Goal: Task Accomplishment & Management: Complete application form

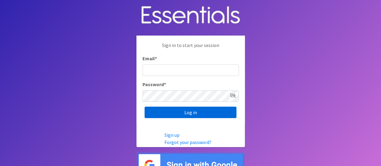
type input "[PERSON_NAME][EMAIL_ADDRESS][DOMAIN_NAME]"
click at [198, 113] on input "Log in" at bounding box center [191, 112] width 92 height 11
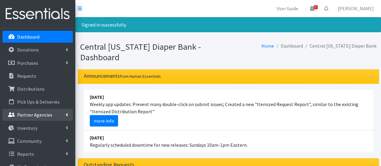
click at [33, 120] on li "Partner Agencies All Partners Partner Announcement" at bounding box center [37, 115] width 70 height 13
click at [37, 115] on p "Partner Agencies" at bounding box center [34, 115] width 35 height 6
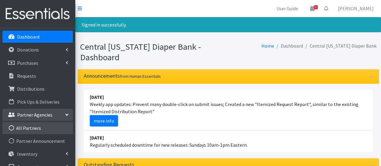
click at [39, 125] on link "All Partners" at bounding box center [37, 128] width 70 height 12
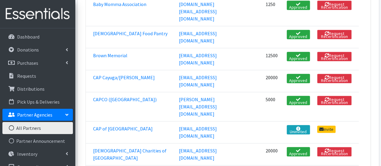
scroll to position [169, 0]
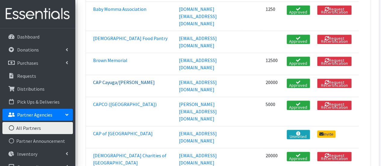
click at [126, 79] on link "CAP Cayuga/[PERSON_NAME]" at bounding box center [124, 82] width 62 height 6
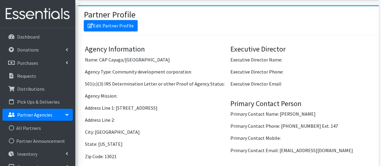
scroll to position [422, 0]
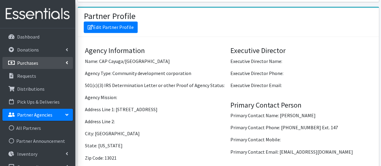
click at [44, 62] on link "Purchases" at bounding box center [37, 63] width 70 height 12
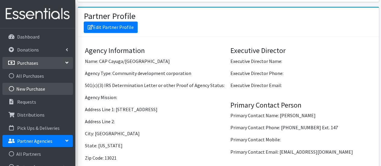
click at [45, 87] on link "New Purchase" at bounding box center [37, 89] width 70 height 12
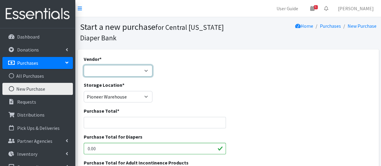
click at [110, 67] on select "Amazon BJ's Wholesale Club Cuties/NDBN Good360 JSL Partners Inc. Kimberly Clark…" at bounding box center [118, 70] width 69 height 11
select select "586"
click at [84, 65] on select "Amazon BJ's Wholesale Club Cuties/NDBN Good360 JSL Partners Inc. Kimberly Clark…" at bounding box center [118, 70] width 69 height 11
click at [125, 126] on input "Purchase Total *" at bounding box center [155, 122] width 142 height 11
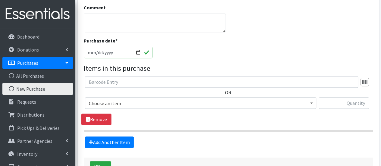
scroll to position [234, 0]
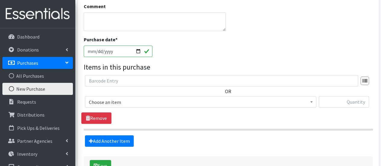
type input "44.17"
click at [270, 107] on span "Choose an item 2T3T(30/child) 3T4T(30/child) 4T5T(30/child) 5T-6T (30/child) Ad…" at bounding box center [200, 104] width 231 height 16
click at [181, 15] on textarea "Comment" at bounding box center [155, 21] width 142 height 19
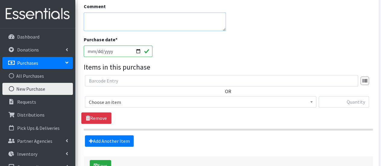
type textarea "c"
type textarea "CAP Cayuga/[PERSON_NAME]"
click at [163, 105] on span "Choose an item" at bounding box center [200, 102] width 223 height 8
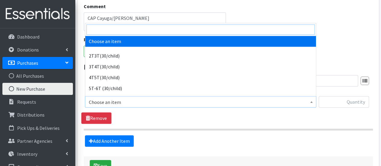
click at [145, 30] on input "search" at bounding box center [200, 29] width 228 height 10
type input "7"
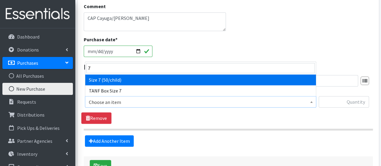
select select "6752"
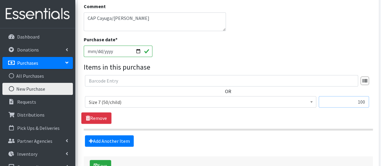
type input "100"
click at [128, 19] on textarea "CAP Cayuga/[PERSON_NAME]" at bounding box center [155, 21] width 142 height 19
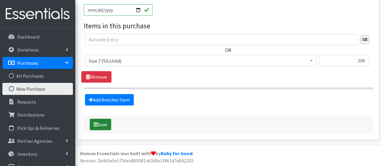
type textarea "CAP Cayuga/Seneca special brand request"
click at [100, 123] on button "Save" at bounding box center [100, 124] width 21 height 11
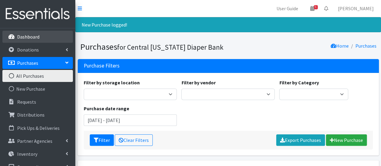
click at [38, 38] on p "Dashboard" at bounding box center [28, 37] width 22 height 6
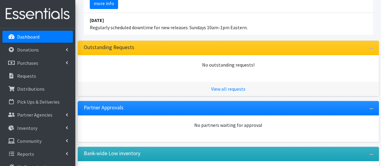
scroll to position [98, 0]
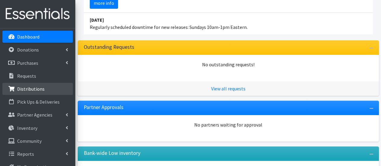
click at [34, 88] on p "Distributions" at bounding box center [30, 89] width 27 height 6
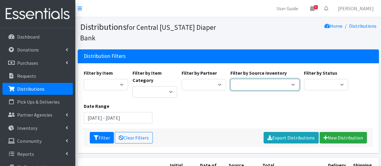
click at [261, 79] on select "Pioneer Warehouse TANF" at bounding box center [264, 84] width 69 height 11
select select "470"
click at [230, 79] on select "Pioneer Warehouse TANF" at bounding box center [264, 84] width 69 height 11
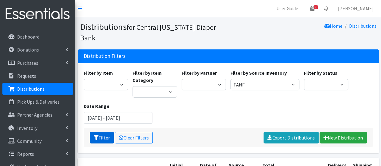
click at [107, 132] on button "Filter" at bounding box center [102, 137] width 24 height 11
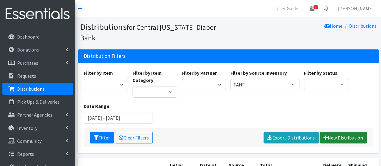
click at [354, 132] on link "New Distribution" at bounding box center [342, 137] width 47 height 11
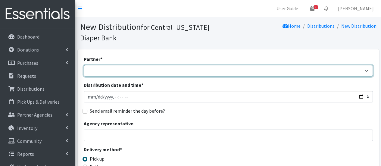
click at [141, 71] on select "All Saints Church Baby Momma Association Bellegrove Missionary Baptist Church F…" at bounding box center [228, 70] width 289 height 11
select select "1137"
click at [84, 65] on select "All Saints Church Baby Momma Association Bellegrove Missionary Baptist Church F…" at bounding box center [228, 70] width 289 height 11
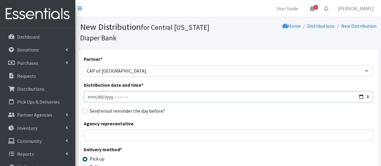
click at [95, 98] on input "Distribution date and time *" at bounding box center [228, 96] width 289 height 11
type input "2025-08-28T10:00"
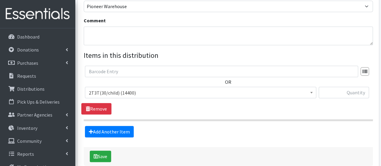
scroll to position [193, 0]
click at [259, 94] on span "2T3T(30/child) (14400)" at bounding box center [200, 92] width 223 height 8
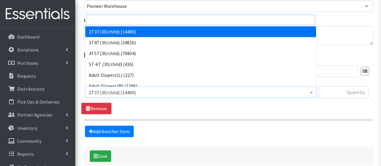
click at [226, 17] on input "search" at bounding box center [200, 20] width 228 height 10
type input "2"
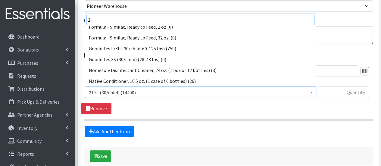
scroll to position [92, 0]
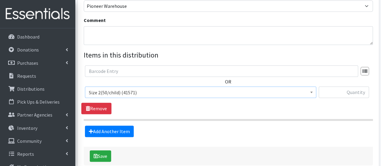
select select "951"
type input "250"
click at [115, 133] on link "Add Another Item" at bounding box center [109, 131] width 49 height 11
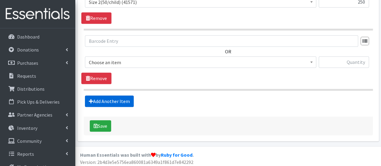
scroll to position [284, 0]
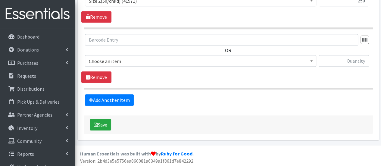
click at [117, 60] on span "Choose an item" at bounding box center [200, 61] width 223 height 8
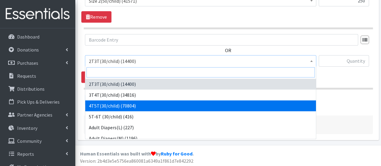
click at [116, 72] on input "search" at bounding box center [200, 72] width 228 height 10
type input "3"
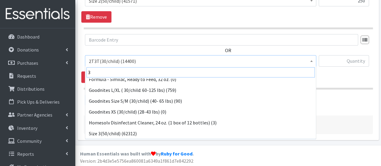
scroll to position [102, 0]
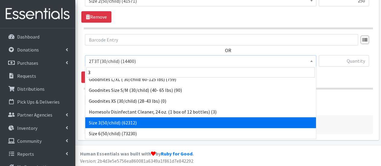
select select "954"
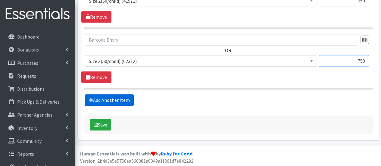
type input "750"
click at [95, 95] on link "Add Another Item" at bounding box center [109, 99] width 49 height 11
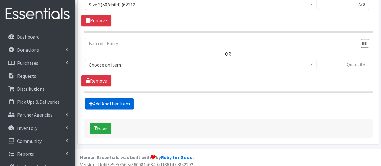
scroll to position [344, 0]
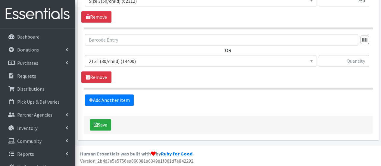
click at [101, 57] on span "2T3T(30/child) (14400)" at bounding box center [200, 61] width 223 height 8
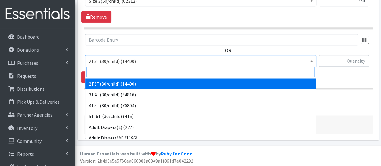
click at [104, 72] on input "search" at bounding box center [200, 72] width 228 height 10
type input "4"
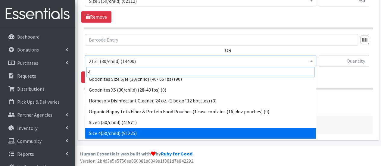
scroll to position [81, 0]
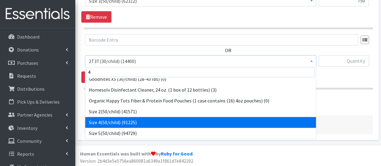
select select "963"
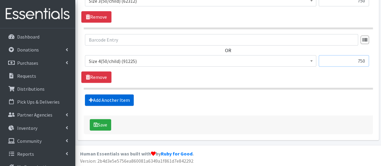
type input "750"
click at [93, 94] on link "Add Another Item" at bounding box center [109, 99] width 49 height 11
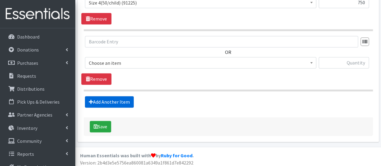
scroll to position [404, 0]
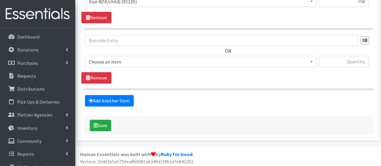
click at [105, 64] on span "Choose an item" at bounding box center [200, 62] width 223 height 8
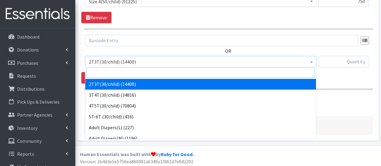
click at [107, 73] on input "search" at bounding box center [200, 72] width 228 height 10
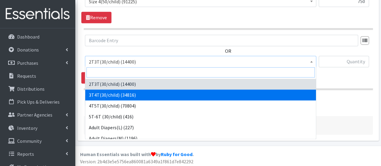
click at [107, 73] on input "search" at bounding box center [200, 72] width 228 height 10
type input "5"
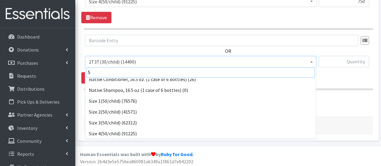
scroll to position [81, 0]
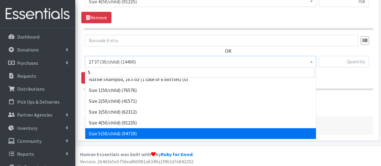
select select "964"
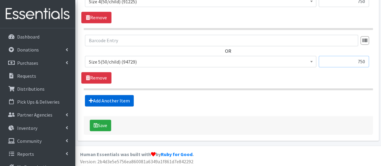
type input "750"
click at [107, 100] on link "Add Another Item" at bounding box center [109, 100] width 49 height 11
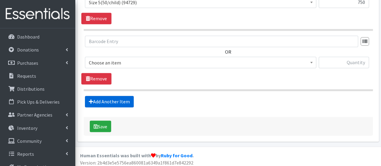
scroll to position [464, 0]
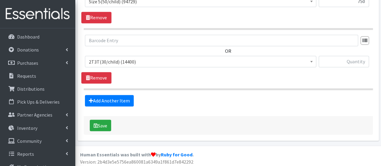
click at [102, 61] on span "2T3T(30/child) (14400)" at bounding box center [200, 62] width 223 height 8
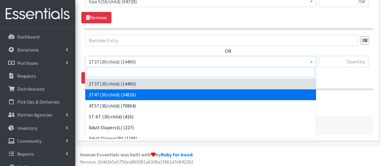
click at [107, 71] on input "search" at bounding box center [200, 72] width 228 height 10
type input "6"
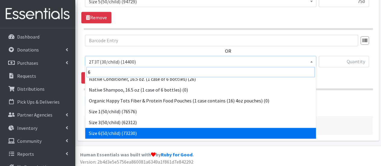
scroll to position [113, 0]
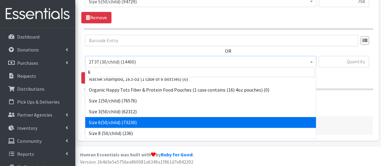
select select "966"
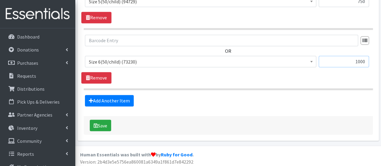
type input "1000"
click at [125, 102] on link "Add Another Item" at bounding box center [109, 100] width 49 height 11
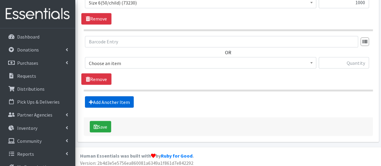
scroll to position [524, 0]
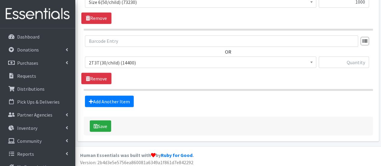
click at [125, 61] on span "2T3T(30/child) (14400)" at bounding box center [200, 62] width 223 height 8
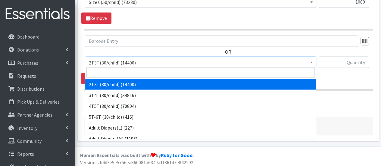
drag, startPoint x: 122, startPoint y: 84, endPoint x: 146, endPoint y: 71, distance: 27.3
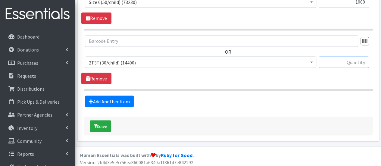
click at [337, 64] on input "text" at bounding box center [344, 61] width 50 height 11
type input "240"
click at [124, 100] on link "Add Another Item" at bounding box center [109, 100] width 49 height 11
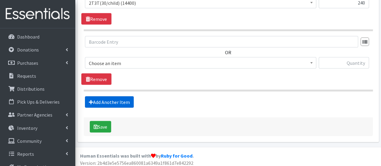
scroll to position [584, 0]
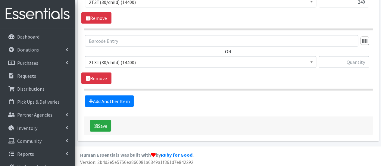
click at [115, 58] on span "2T3T(30/child) (14400)" at bounding box center [200, 62] width 223 height 8
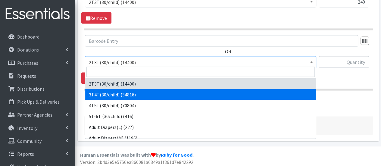
select select "941"
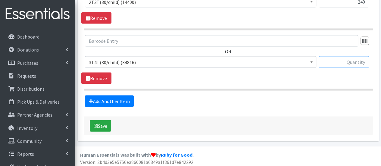
click at [366, 61] on input "text" at bounding box center [344, 61] width 50 height 11
type input "210"
click at [121, 101] on link "Add Another Item" at bounding box center [109, 100] width 49 height 11
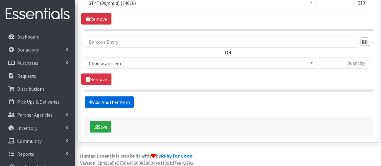
scroll to position [644, 0]
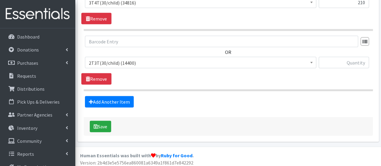
click at [130, 60] on span "2T3T(30/child) (14400)" at bounding box center [200, 63] width 223 height 8
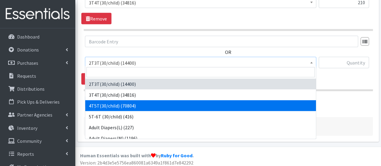
select select "953"
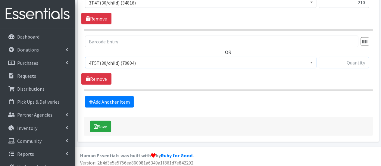
click at [330, 65] on div at bounding box center [344, 65] width 50 height 16
type input "180"
click at [103, 125] on button "Save" at bounding box center [100, 126] width 21 height 11
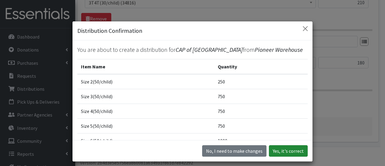
click at [288, 150] on button "Yes, it's correct" at bounding box center [288, 150] width 39 height 11
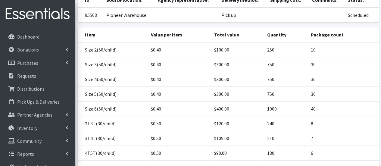
scroll to position [129, 0]
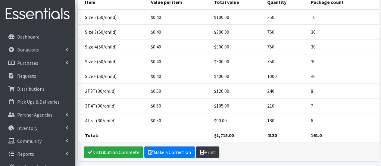
click at [209, 152] on link "Print" at bounding box center [207, 151] width 23 height 11
